Goal: Task Accomplishment & Management: Manage account settings

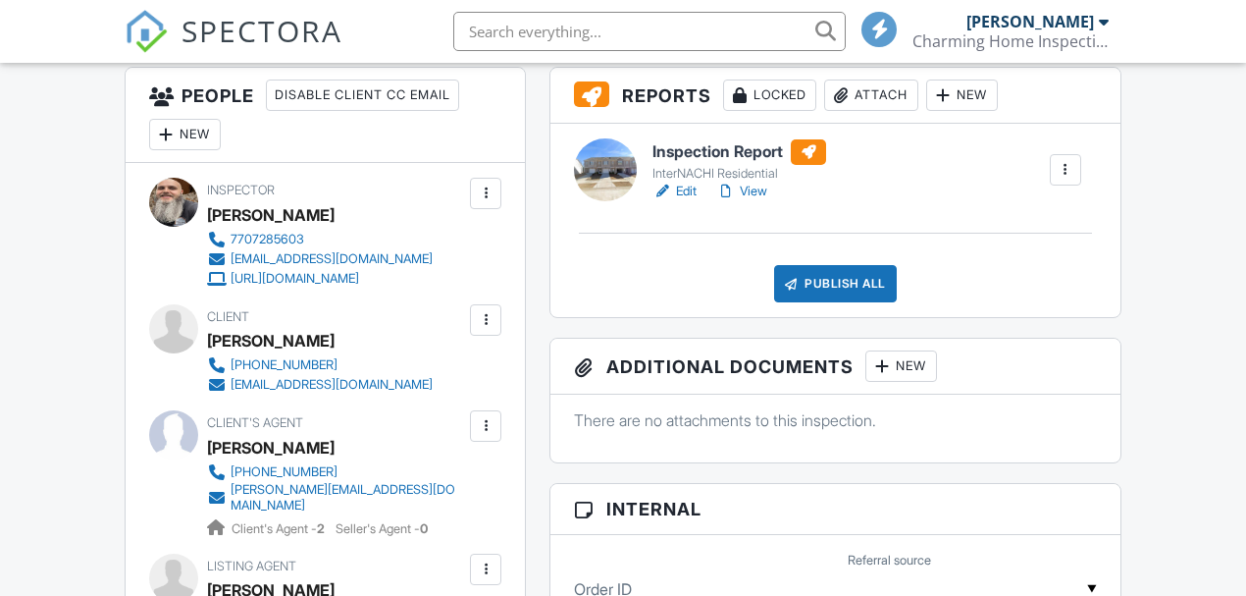
scroll to position [523, 0]
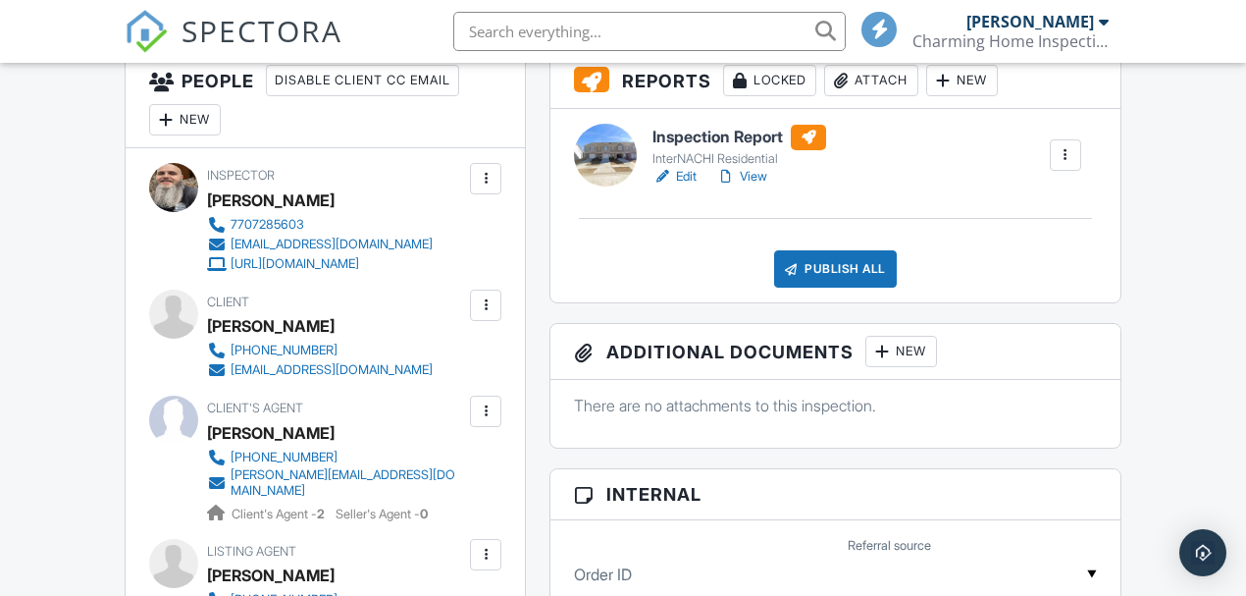
click at [686, 186] on link "Edit" at bounding box center [675, 177] width 44 height 20
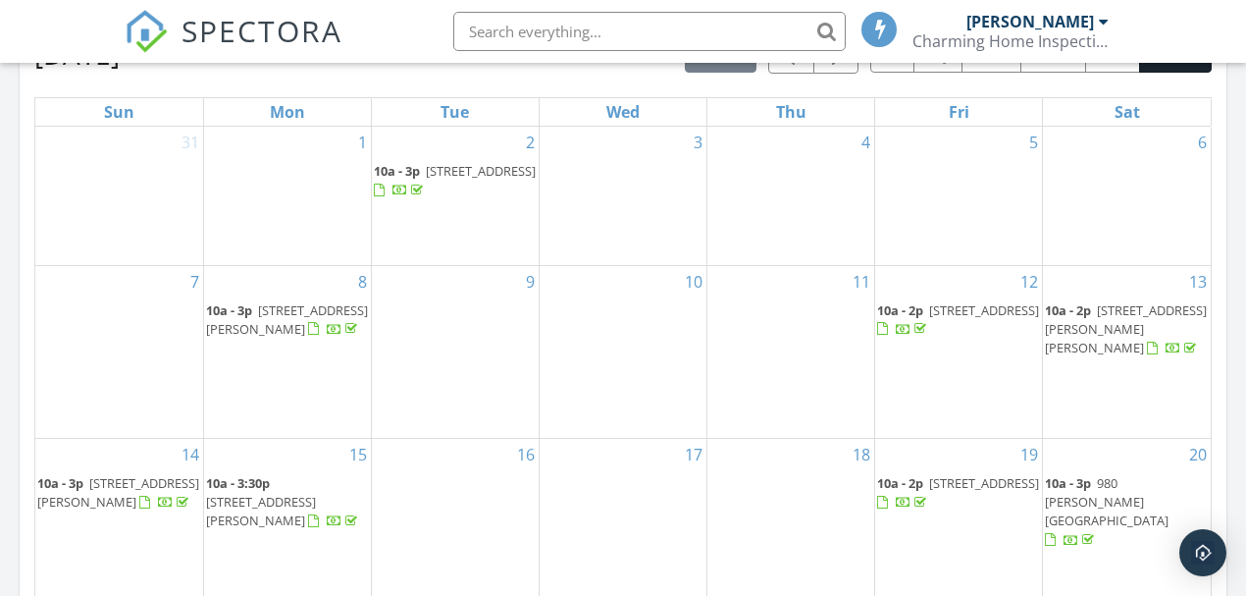
scroll to position [916, 0]
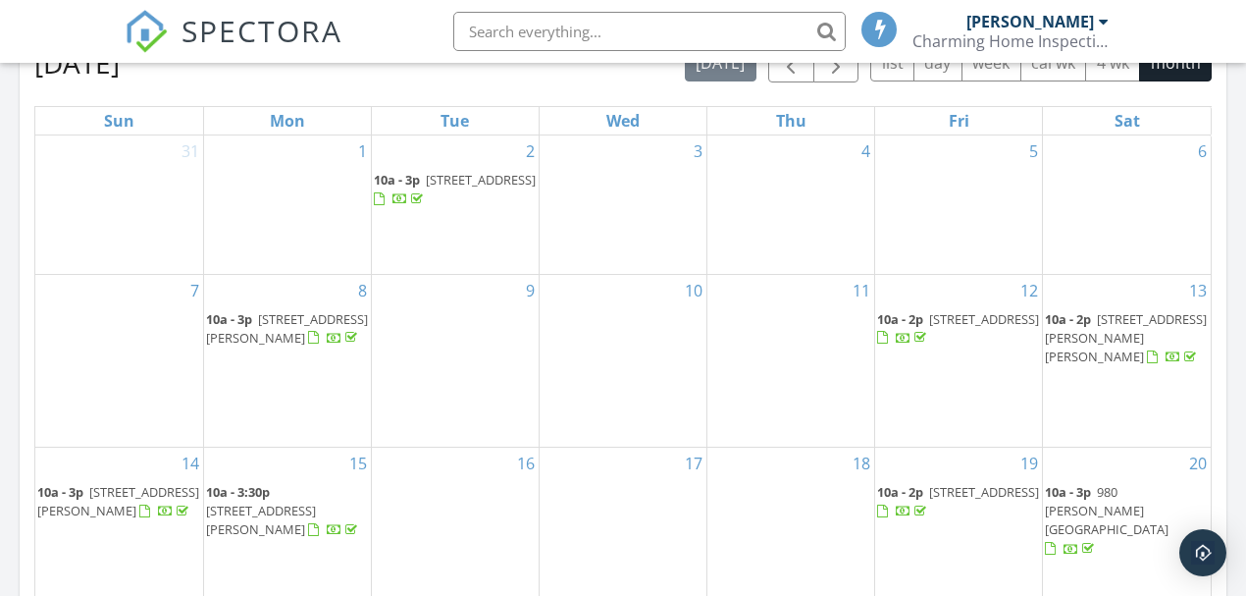
click at [317, 346] on span "3170 Monroe Jersey Rd SE , Covington 30014" at bounding box center [287, 328] width 162 height 36
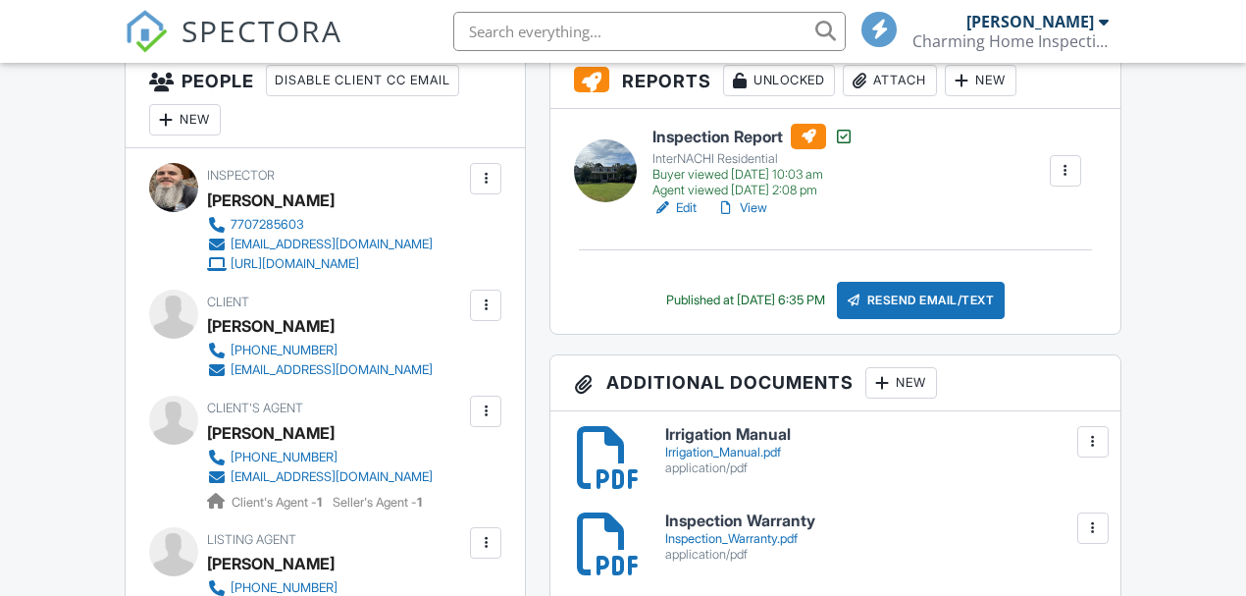
click at [760, 218] on link "View" at bounding box center [741, 208] width 51 height 20
